Goal: Task Accomplishment & Management: Use online tool/utility

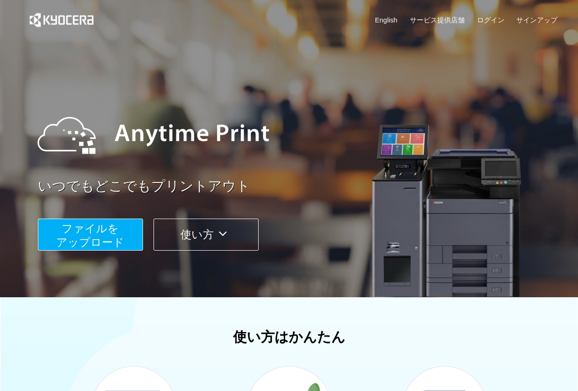
click at [106, 241] on span "ファイルを ​​アップロード" at bounding box center [90, 235] width 68 height 26
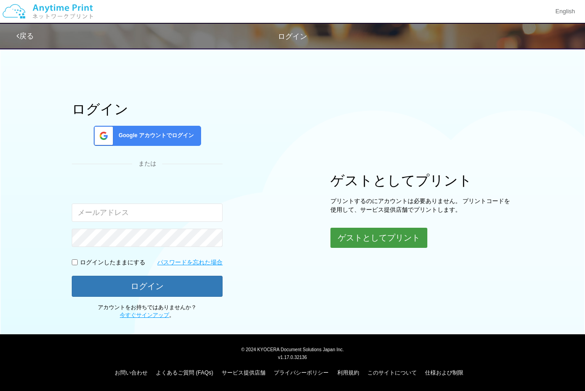
click at [355, 240] on button "ゲストとしてプリント" at bounding box center [379, 238] width 97 height 20
click at [371, 239] on button "ゲストとしてプリント" at bounding box center [379, 238] width 97 height 20
click at [364, 237] on button "ゲストとしてプリント" at bounding box center [379, 238] width 97 height 20
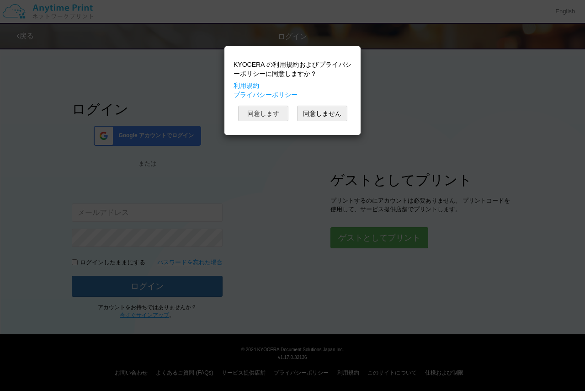
click at [255, 112] on button "同意します" at bounding box center [263, 114] width 50 height 16
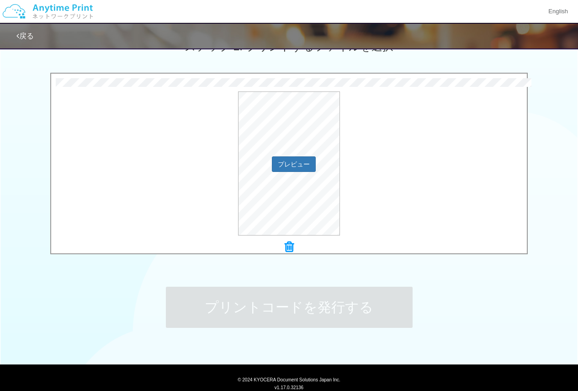
scroll to position [229, 0]
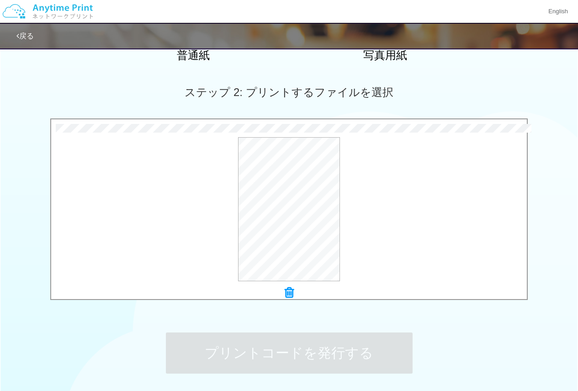
click at [287, 295] on icon at bounding box center [289, 293] width 9 height 12
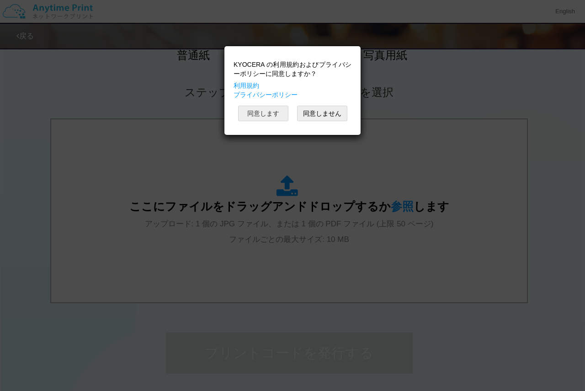
click at [267, 113] on button "同意します" at bounding box center [263, 114] width 50 height 16
click at [258, 109] on button "同意します" at bounding box center [263, 114] width 50 height 16
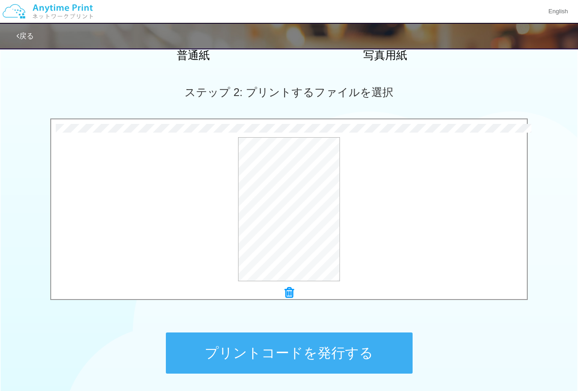
click at [290, 294] on icon at bounding box center [289, 293] width 9 height 12
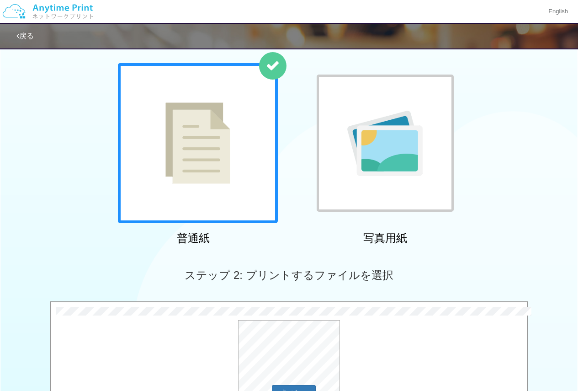
scroll to position [137, 0]
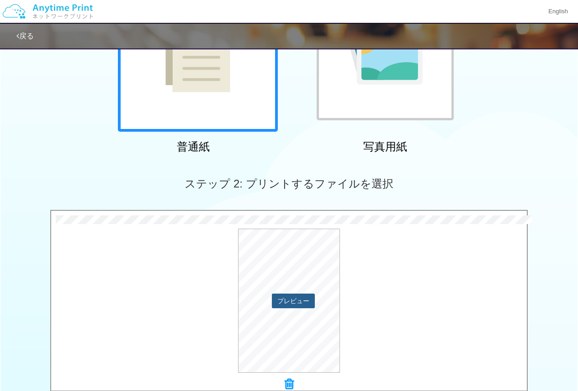
click at [299, 299] on button "プレビュー" at bounding box center [293, 301] width 43 height 15
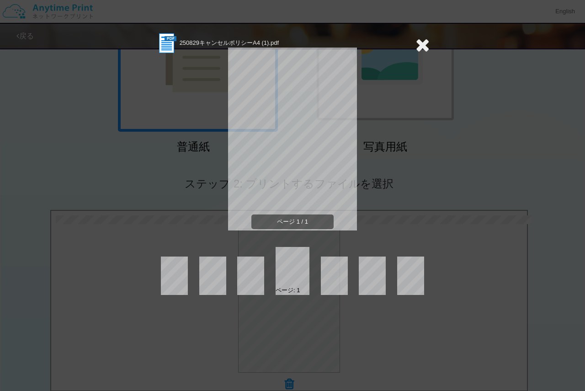
click at [426, 42] on icon at bounding box center [423, 45] width 14 height 18
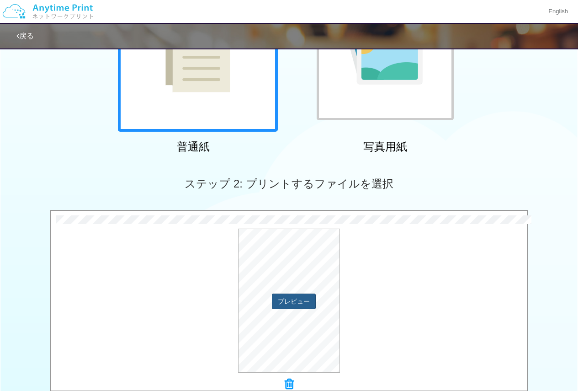
scroll to position [183, 0]
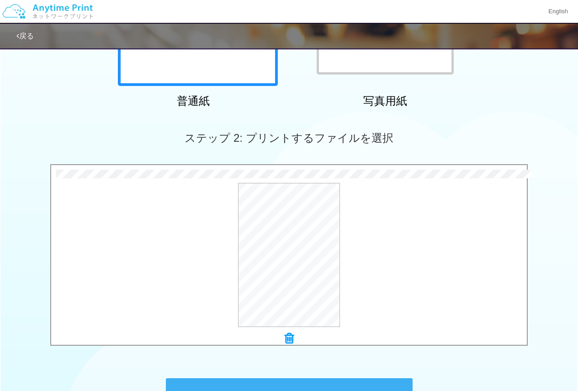
click at [290, 338] on icon at bounding box center [289, 338] width 9 height 12
click at [299, 258] on button "プレビュー" at bounding box center [293, 255] width 43 height 15
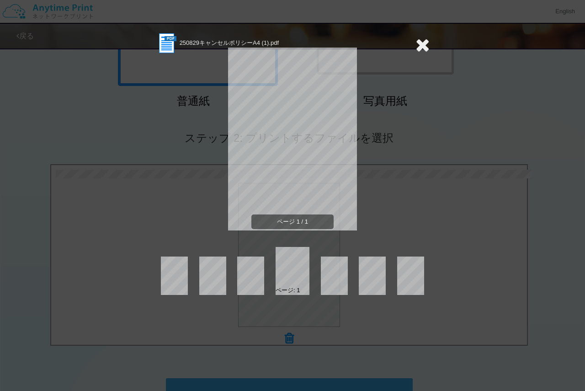
click at [425, 45] on icon at bounding box center [423, 45] width 14 height 18
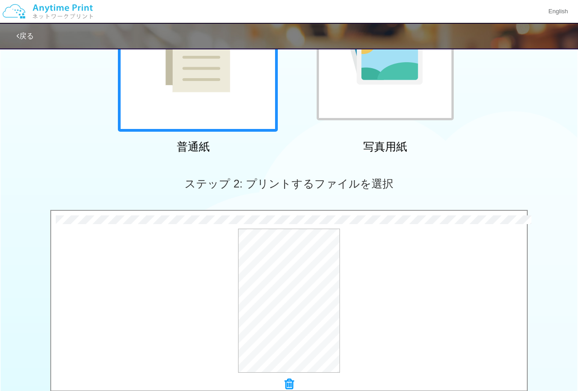
scroll to position [229, 0]
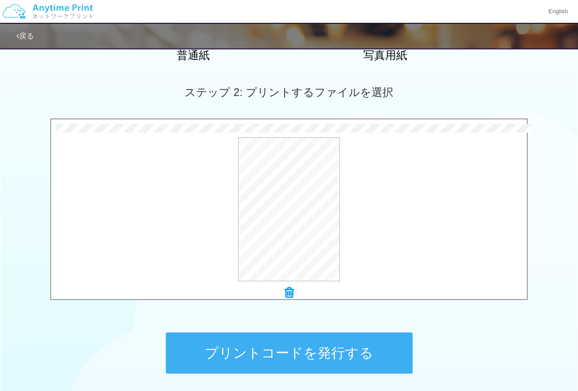
click at [374, 359] on button "プリントコードを発行する" at bounding box center [289, 352] width 247 height 41
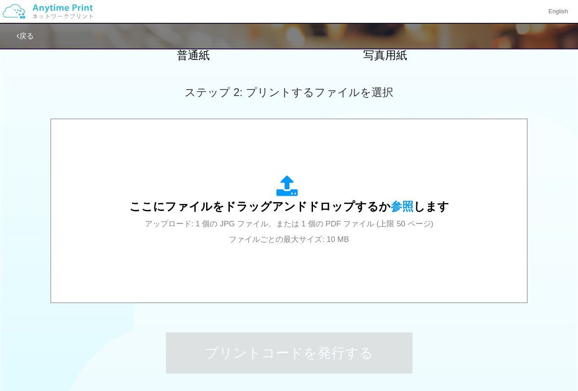
scroll to position [0, 0]
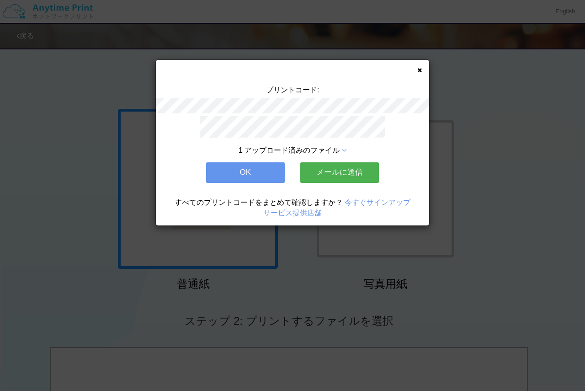
click at [421, 69] on icon at bounding box center [419, 70] width 5 height 6
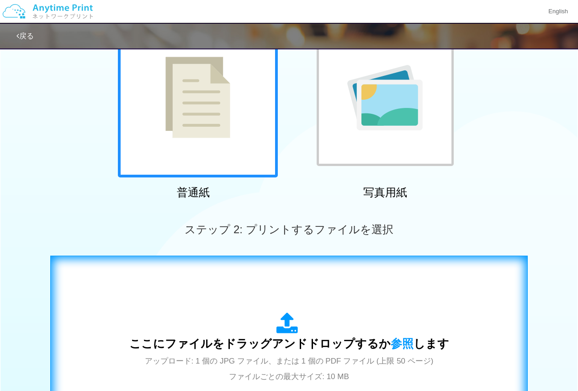
scroll to position [46, 0]
